Goal: Task Accomplishment & Management: Use online tool/utility

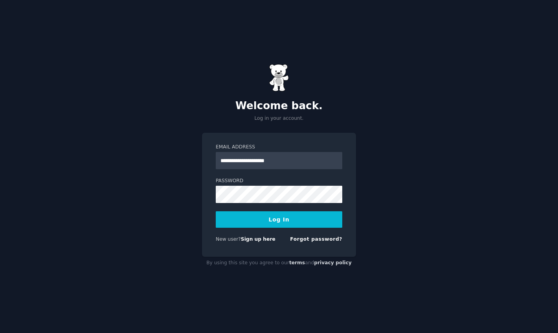
type input "**********"
click at [216, 211] on button "Log In" at bounding box center [279, 219] width 127 height 17
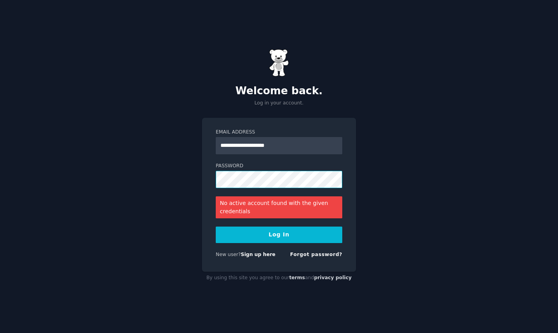
click at [216, 227] on button "Log In" at bounding box center [279, 235] width 127 height 17
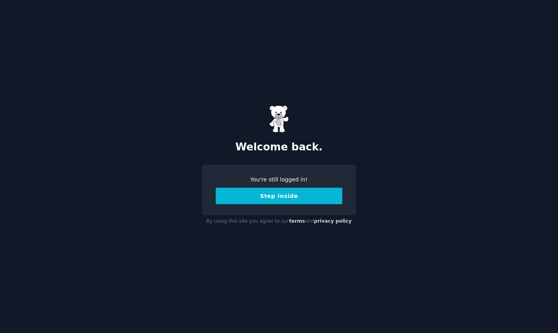
click at [265, 195] on button "Step Inside" at bounding box center [279, 196] width 127 height 17
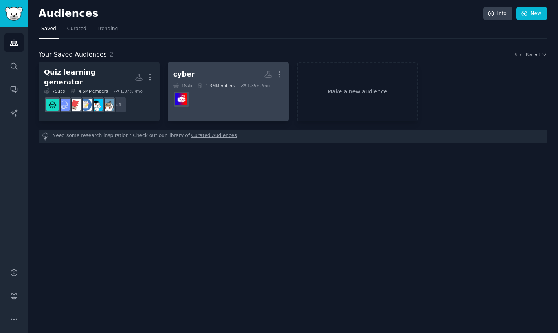
click at [193, 73] on h2 "cyber More" at bounding box center [228, 75] width 110 height 14
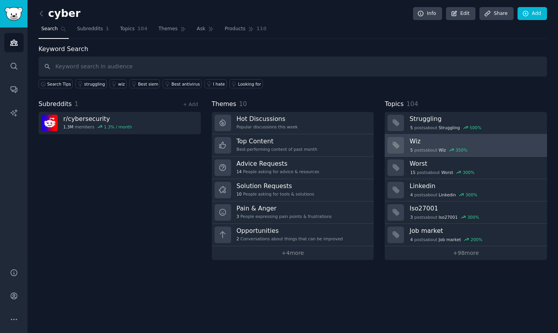
click at [428, 139] on h3 "Wiz" at bounding box center [476, 141] width 132 height 8
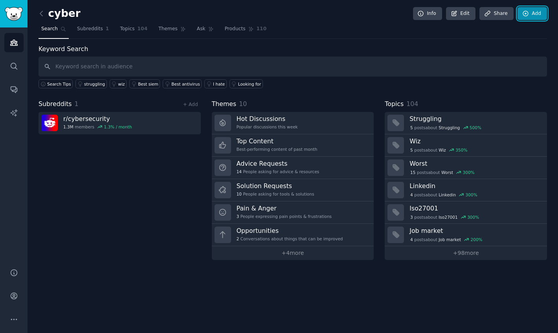
click at [532, 17] on link "Add" at bounding box center [532, 13] width 29 height 13
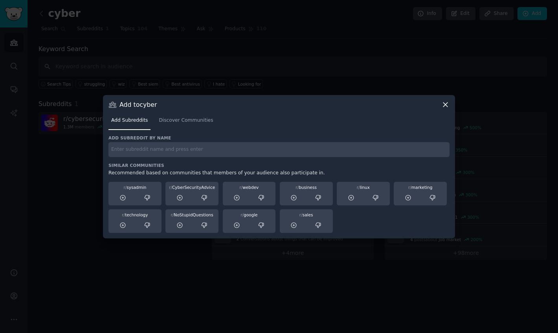
click at [442, 105] on icon at bounding box center [445, 105] width 8 height 8
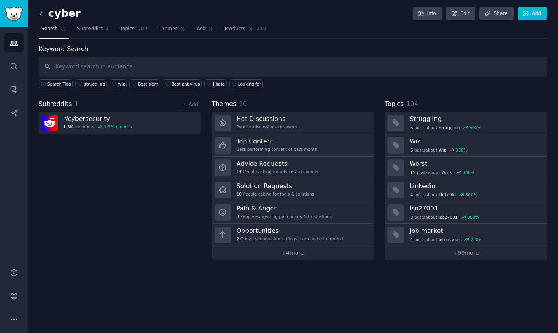
click at [39, 17] on icon at bounding box center [41, 13] width 8 height 8
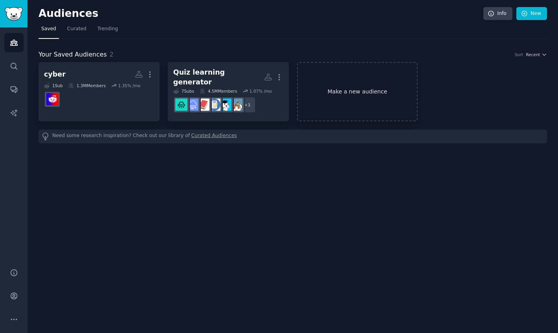
click at [371, 92] on link "Make a new audience" at bounding box center [357, 91] width 121 height 59
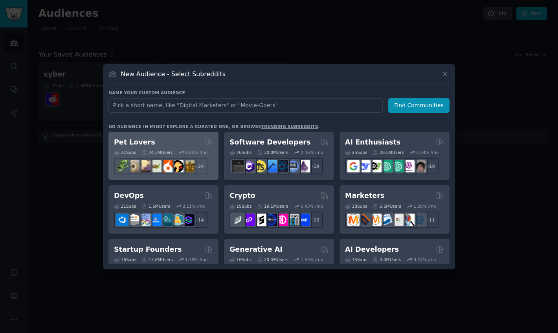
click at [163, 143] on div "Pet Lovers" at bounding box center [163, 143] width 99 height 10
